Goal: Transaction & Acquisition: Subscribe to service/newsletter

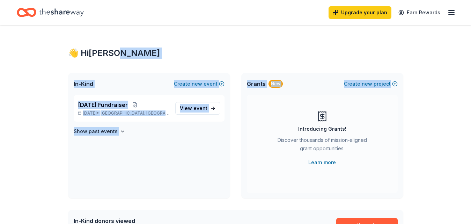
drag, startPoint x: 470, startPoint y: 32, endPoint x: 469, endPoint y: 62, distance: 30.4
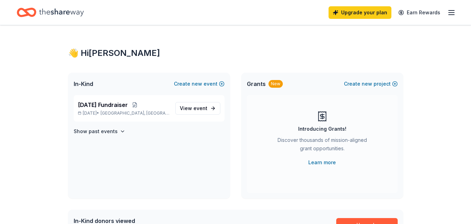
click at [451, 10] on line "button" at bounding box center [451, 10] width 6 height 0
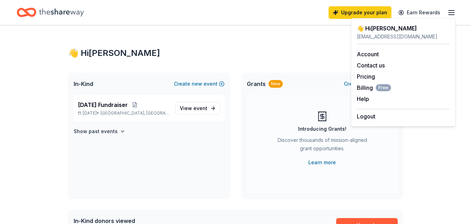
click at [250, 55] on div "👋 Hi Ashley" at bounding box center [235, 52] width 335 height 11
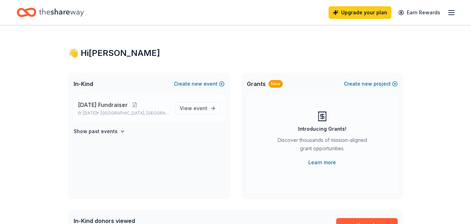
click at [105, 106] on span "[DATE] Fundraiser" at bounding box center [103, 104] width 50 height 8
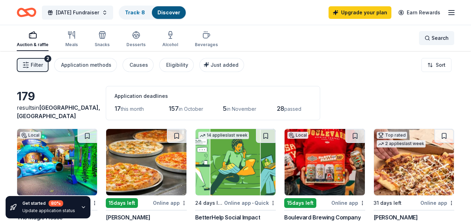
click at [428, 37] on div "Search" at bounding box center [436, 38] width 24 height 8
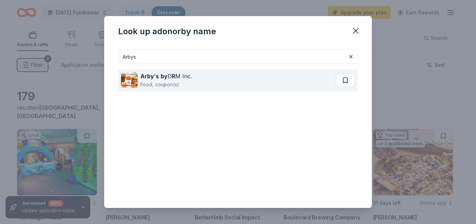
type input "Arbys"
click at [230, 73] on div "Arby ' s by D R M Inc. Food, coupon(s)" at bounding box center [228, 80] width 215 height 22
click at [182, 81] on div "Food, coupon(s)" at bounding box center [167, 84] width 52 height 8
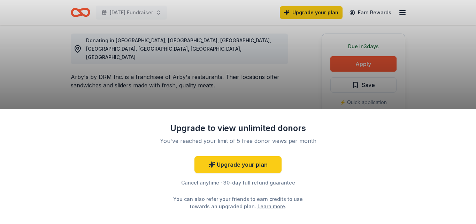
scroll to position [195, 0]
click at [348, 63] on div "Upgrade to view unlimited donors You've reached your limit of 5 free donor view…" at bounding box center [238, 112] width 476 height 224
click at [362, 67] on div "Upgrade to view unlimited donors You've reached your limit of 5 free donor view…" at bounding box center [238, 112] width 476 height 224
click at [152, 41] on div "Upgrade to view unlimited donors You've reached your limit of 5 free donor view…" at bounding box center [238, 112] width 476 height 224
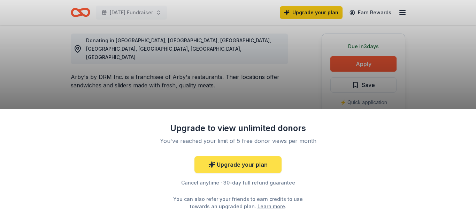
click at [278, 167] on link "Upgrade your plan" at bounding box center [238, 164] width 87 height 17
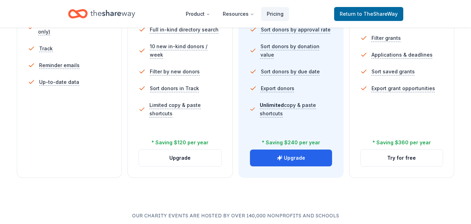
scroll to position [261, 0]
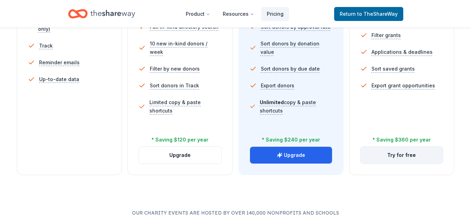
click at [406, 157] on button "Try for free" at bounding box center [401, 154] width 82 height 17
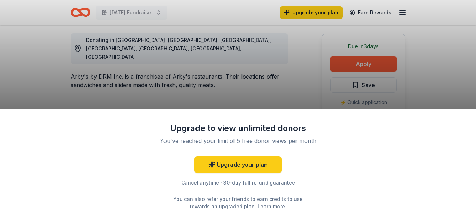
scroll to position [196, 0]
click at [351, 57] on div "Upgrade to view unlimited donors You've reached your limit of 5 free donor view…" at bounding box center [238, 112] width 476 height 224
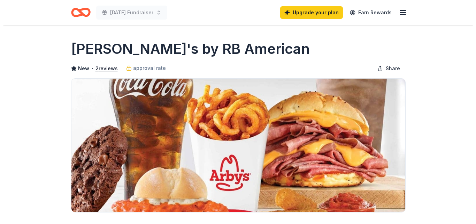
scroll to position [42, 0]
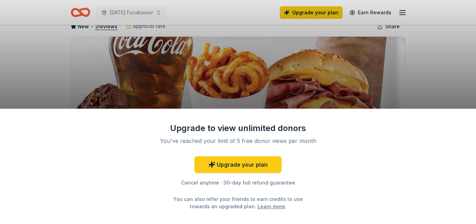
click at [276, 45] on div "Upgrade to view unlimited donors You've reached your limit of 5 free donor view…" at bounding box center [238, 112] width 476 height 224
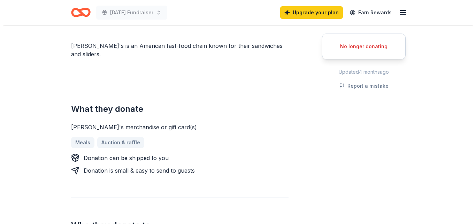
scroll to position [196, 0]
